Goal: Task Accomplishment & Management: Use online tool/utility

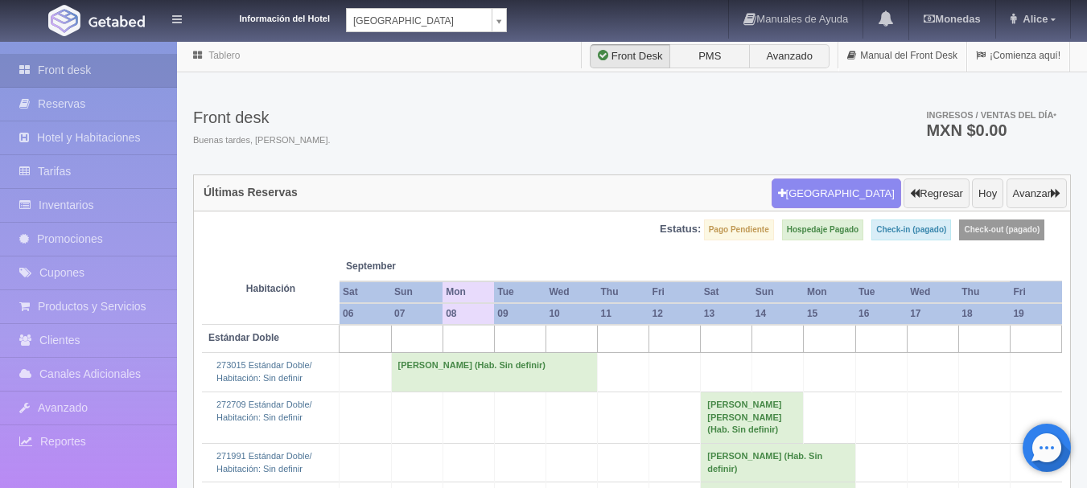
click at [416, 40] on body "Información del Hotel [GEOGRAPHIC_DATA] Campeche [GEOGRAPHIC_DATA] Campeche [GE…" at bounding box center [543, 398] width 1087 height 717
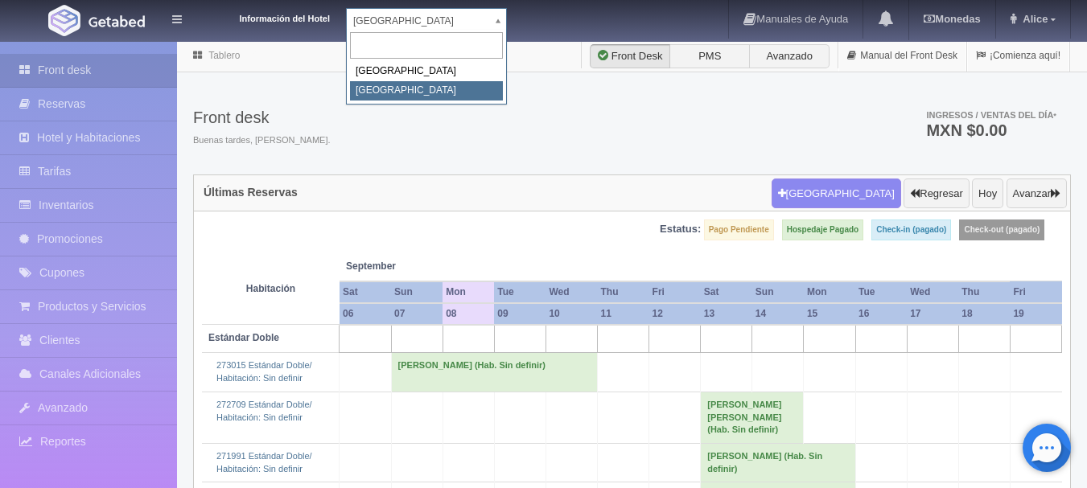
select select "375"
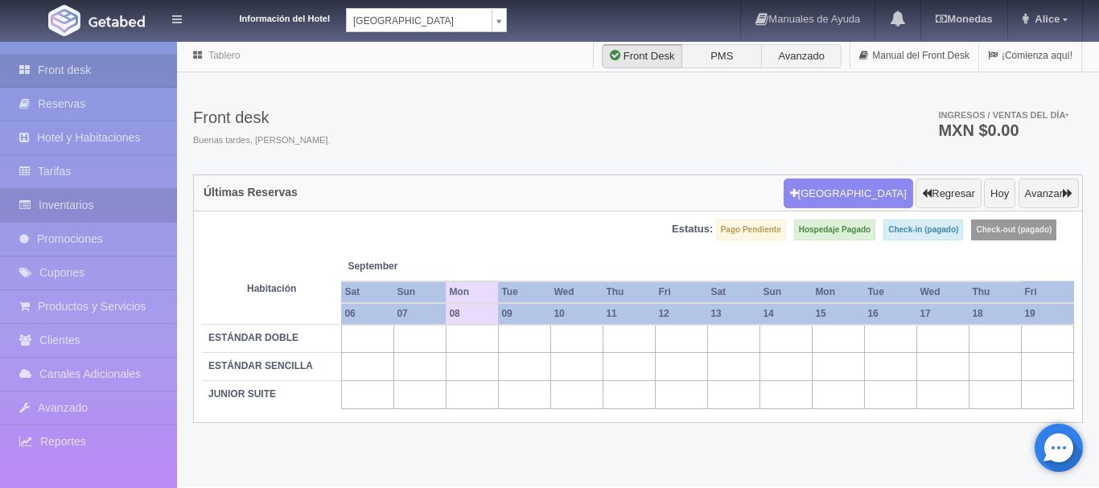
click at [109, 211] on link "Inventarios" at bounding box center [88, 205] width 177 height 33
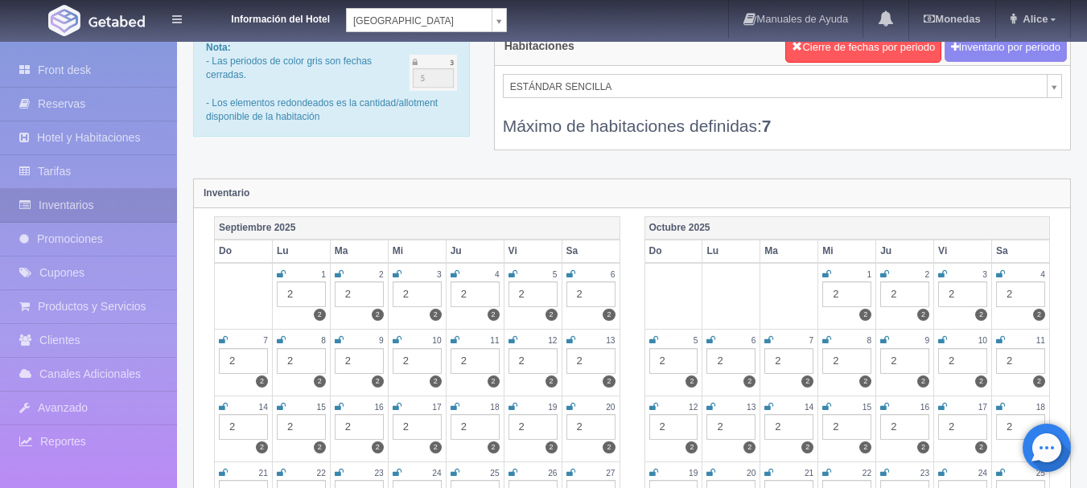
scroll to position [80, 0]
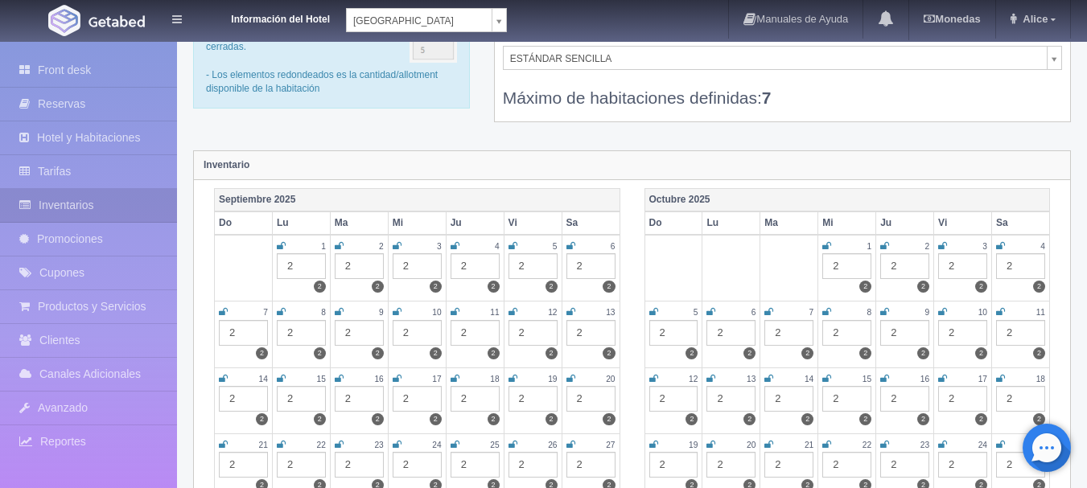
click at [823, 310] on icon at bounding box center [826, 312] width 9 height 10
